Goal: Register for event/course

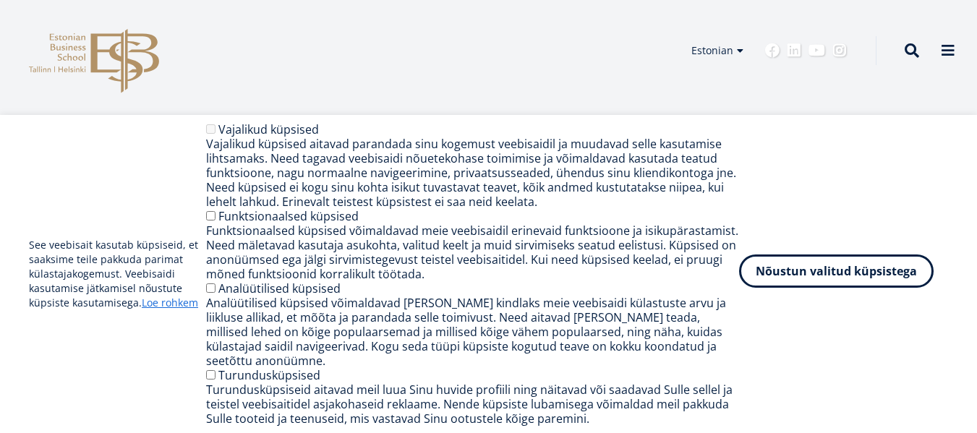
click at [784, 276] on button "Nõustun valitud küpsistega" at bounding box center [836, 271] width 195 height 33
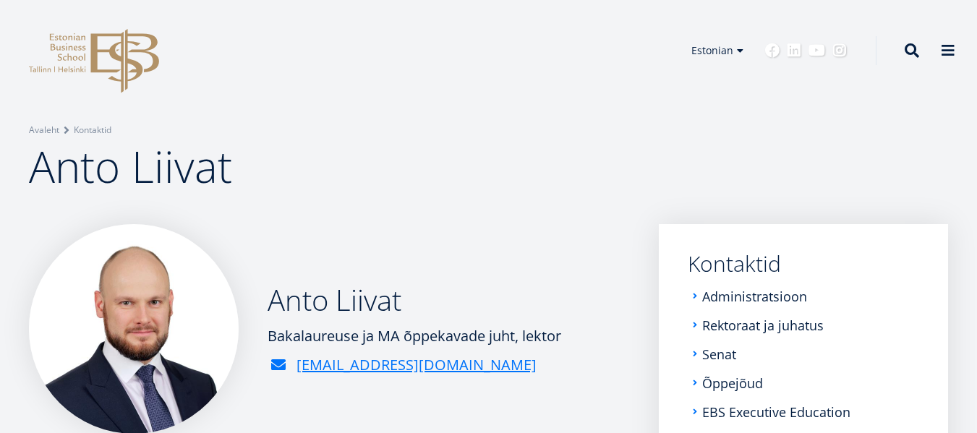
click at [116, 48] on icon "EBS Logo Created with Sketch." at bounding box center [94, 61] width 130 height 64
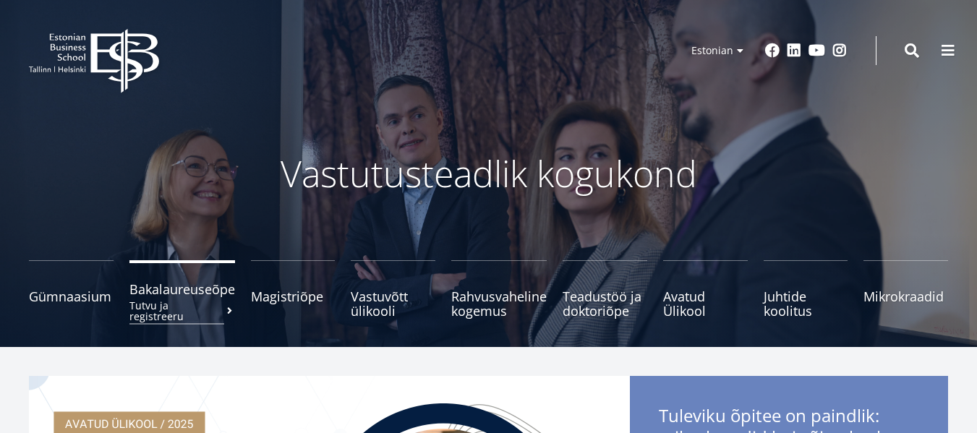
click at [214, 300] on small "Tutvu ja registreeru" at bounding box center [183, 311] width 106 height 22
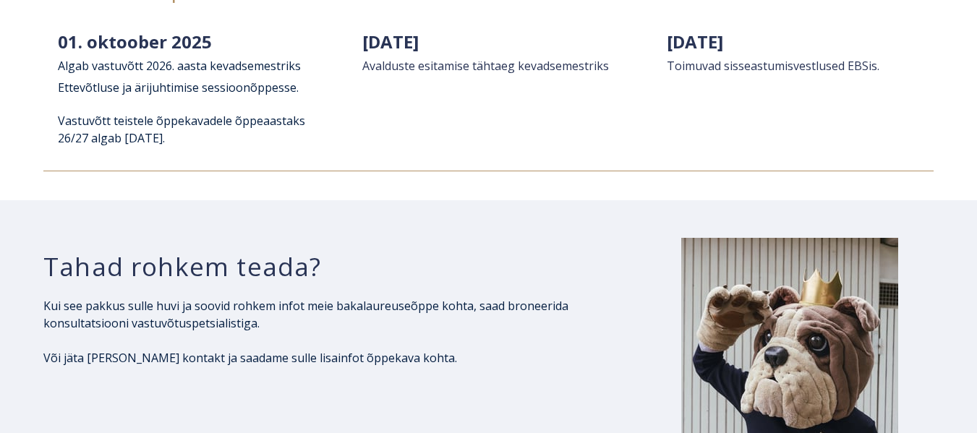
scroll to position [2171, 0]
